Goal: Transaction & Acquisition: Book appointment/travel/reservation

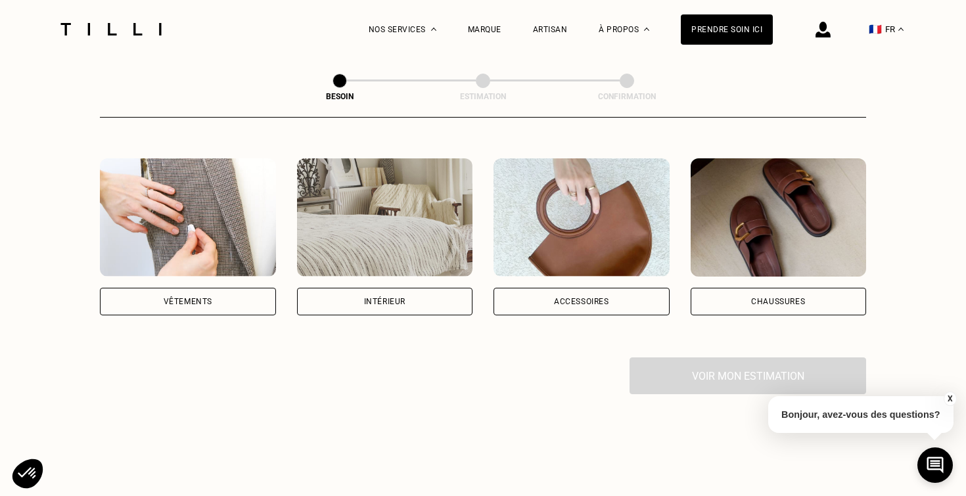
scroll to position [248, 0]
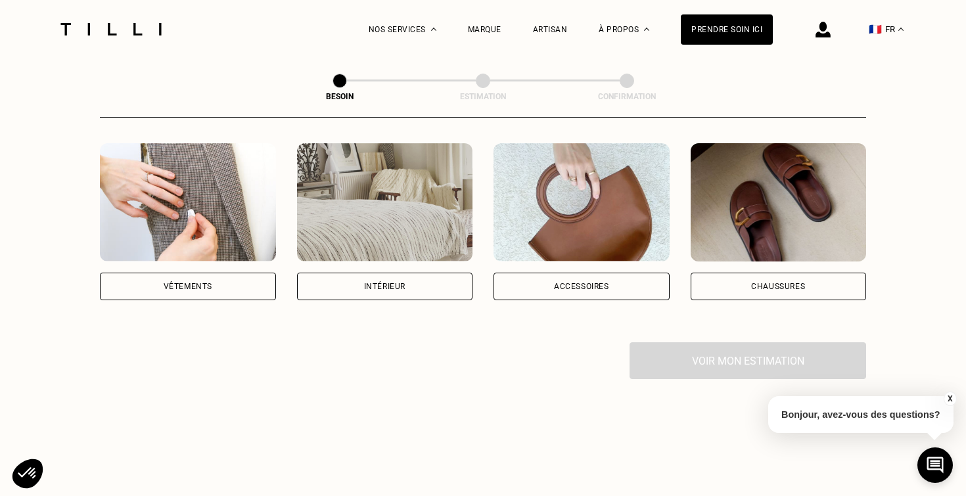
click at [177, 283] on div "Vêtements" at bounding box center [188, 287] width 49 height 8
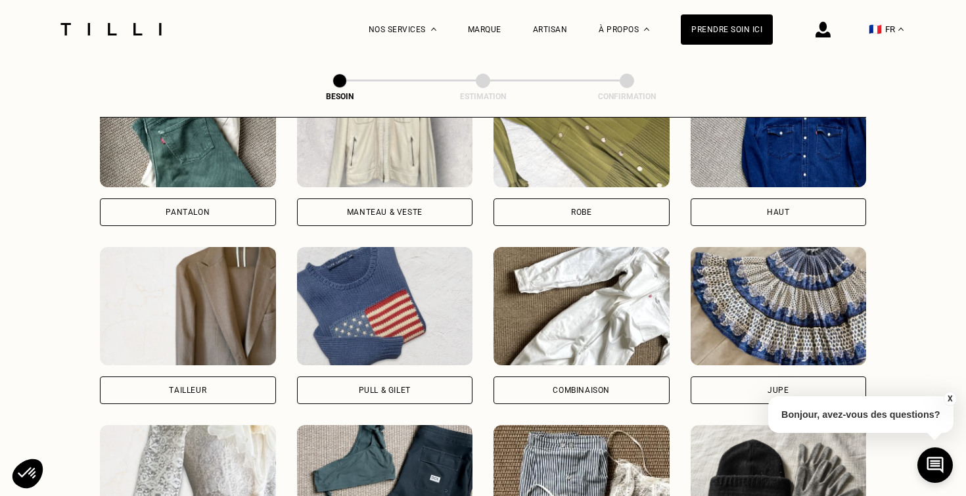
scroll to position [676, 0]
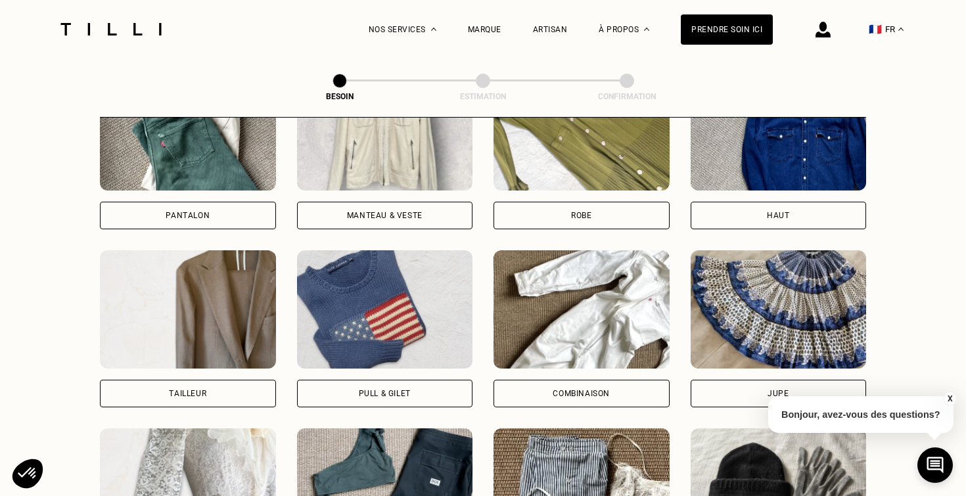
click at [417, 202] on div "Manteau & Veste" at bounding box center [385, 216] width 176 height 28
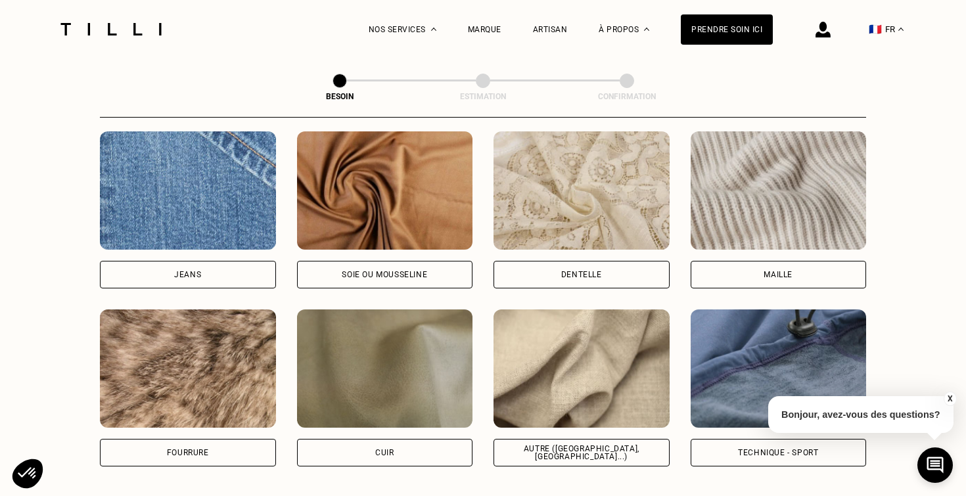
scroll to position [1414, 0]
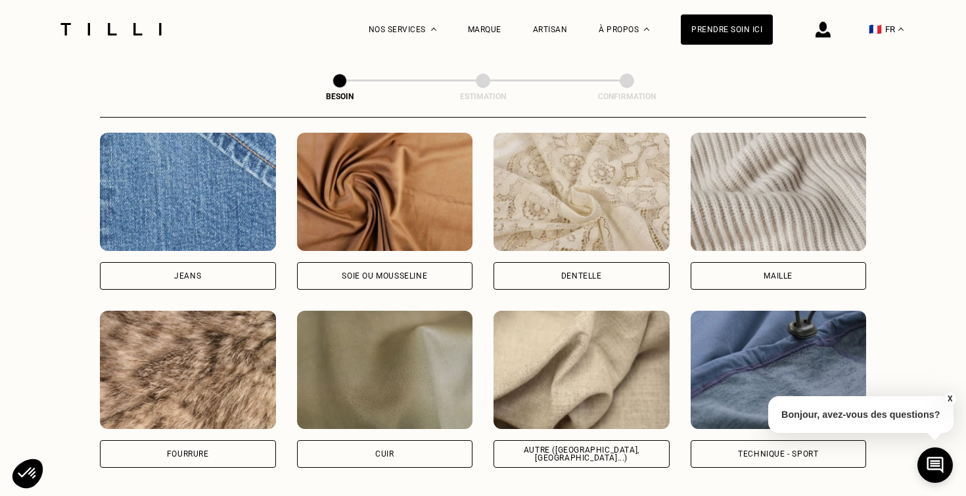
click at [611, 357] on img at bounding box center [581, 370] width 176 height 118
select select "FR"
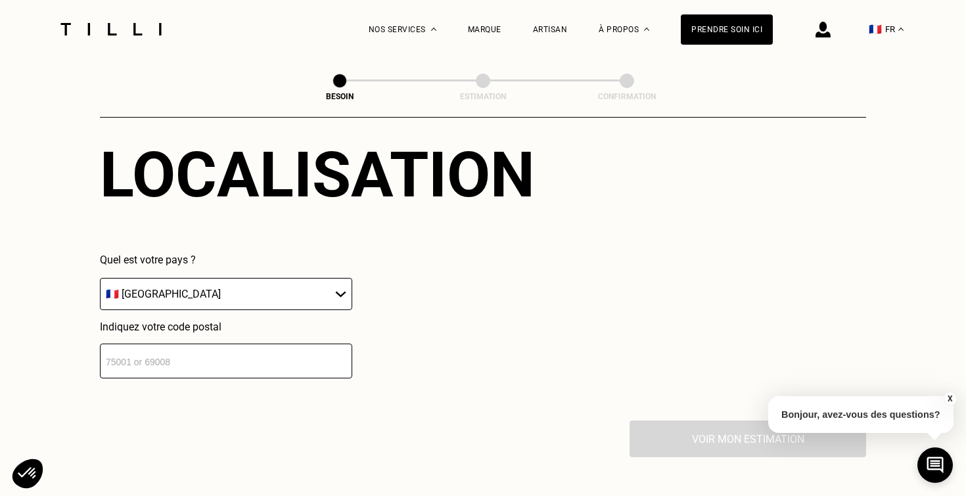
scroll to position [1831, 0]
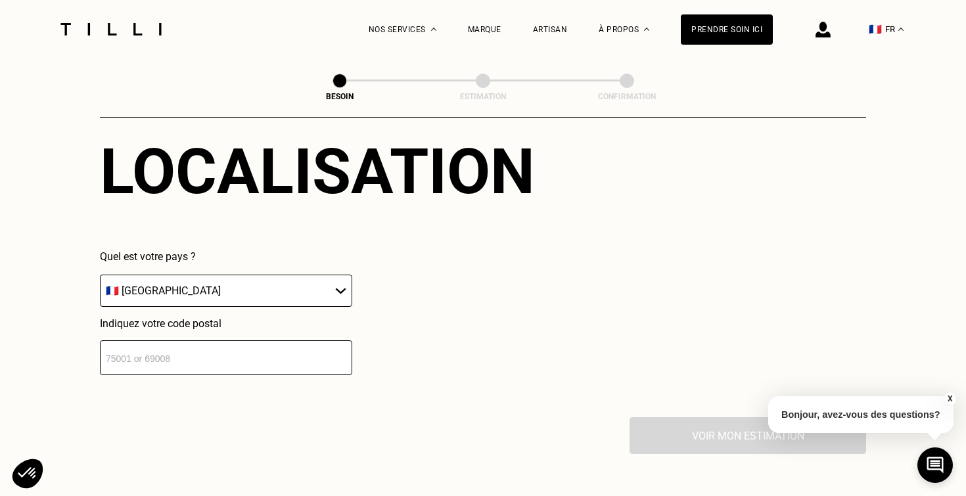
click at [262, 344] on input "number" at bounding box center [226, 357] width 252 height 35
type input "75007"
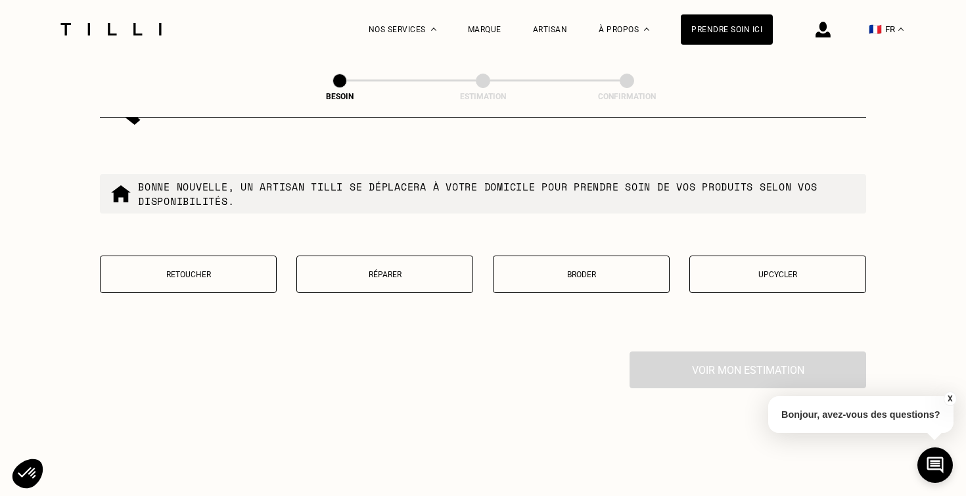
scroll to position [2233, 0]
click at [396, 201] on link "Nos prix" at bounding box center [396, 206] width 35 height 14
select select "FR"
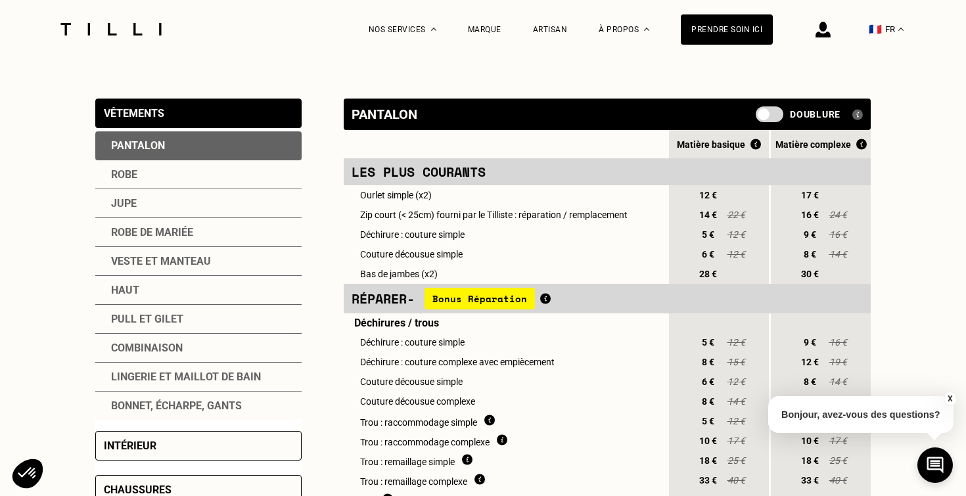
scroll to position [249, 0]
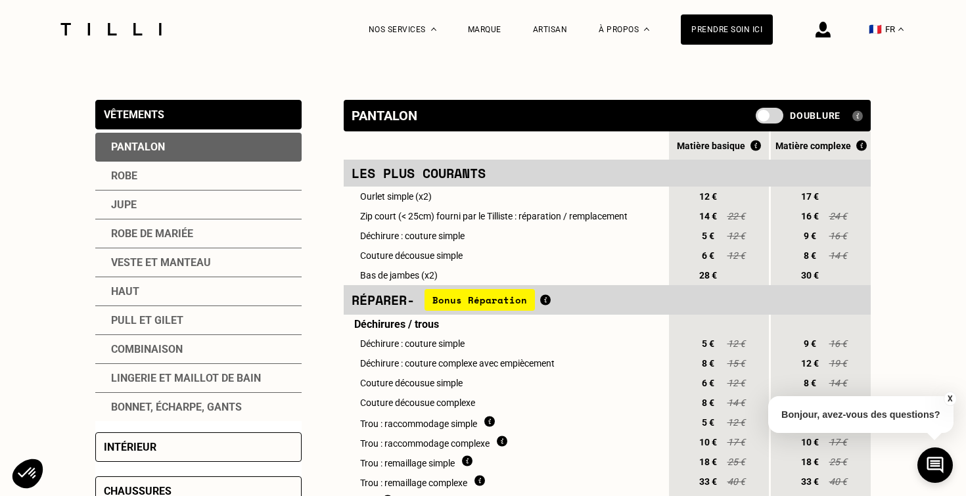
click at [173, 261] on div "Veste et manteau" at bounding box center [198, 262] width 206 height 29
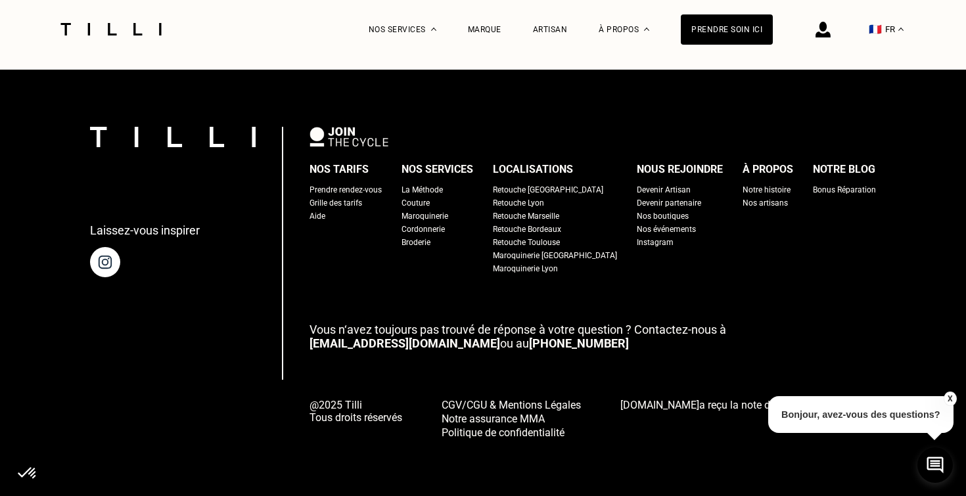
scroll to position [2371, 0]
click at [340, 346] on link "[EMAIL_ADDRESS][DOMAIN_NAME]" at bounding box center [404, 343] width 191 height 14
